Goal: Task Accomplishment & Management: Manage account settings

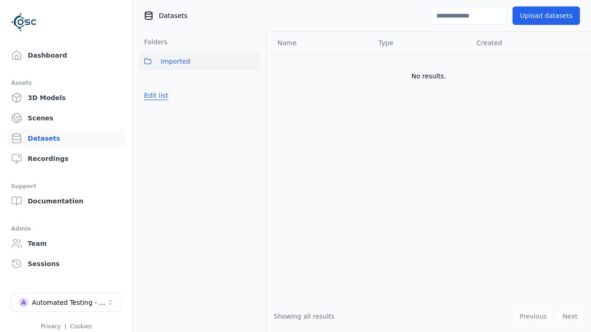
click at [154, 96] on button "Edit list" at bounding box center [155, 95] width 35 height 17
click at [162, 104] on button "Edit list" at bounding box center [155, 95] width 35 height 17
click at [66, 138] on link "Datasets" at bounding box center [66, 138] width 118 height 18
click at [154, 96] on button "Edit list" at bounding box center [155, 95] width 35 height 17
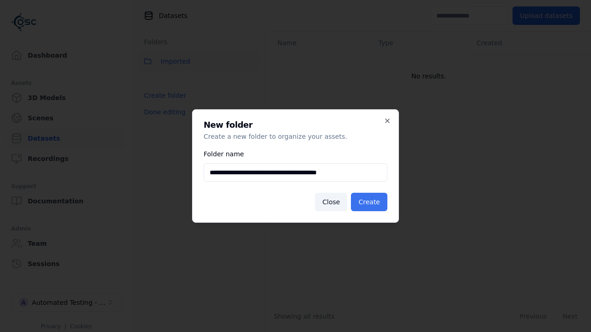
type input "**********"
click at [371, 202] on button "Create" at bounding box center [369, 202] width 36 height 18
click at [162, 120] on button "Done editing" at bounding box center [164, 112] width 53 height 17
click at [154, 116] on button "Done editing" at bounding box center [164, 112] width 53 height 17
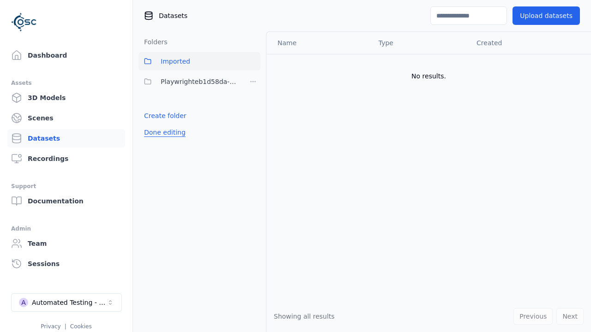
click at [253, 82] on html "Support Dashboard Assets 3D Models Scenes Datasets Recordings Support Documenta…" at bounding box center [295, 166] width 591 height 332
click at [295, 166] on html "Support Dashboard Assets 3D Models Scenes Datasets Recordings Support Documenta…" at bounding box center [295, 166] width 591 height 332
click at [162, 132] on button "Done editing" at bounding box center [164, 132] width 53 height 17
click at [154, 124] on button "Done editing" at bounding box center [164, 132] width 53 height 17
click at [253, 82] on html "Support Dashboard Assets 3D Models Scenes Datasets Recordings Support Documenta…" at bounding box center [295, 166] width 591 height 332
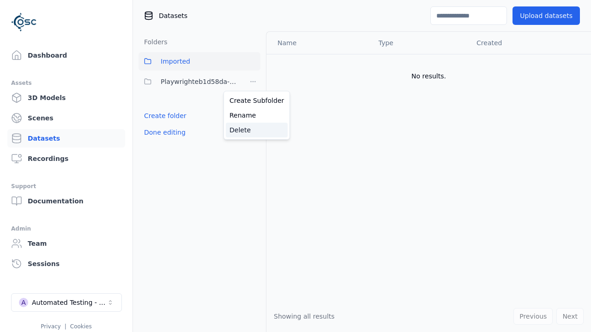
click at [253, 130] on div "Delete" at bounding box center [257, 130] width 62 height 15
